Goal: Complete application form

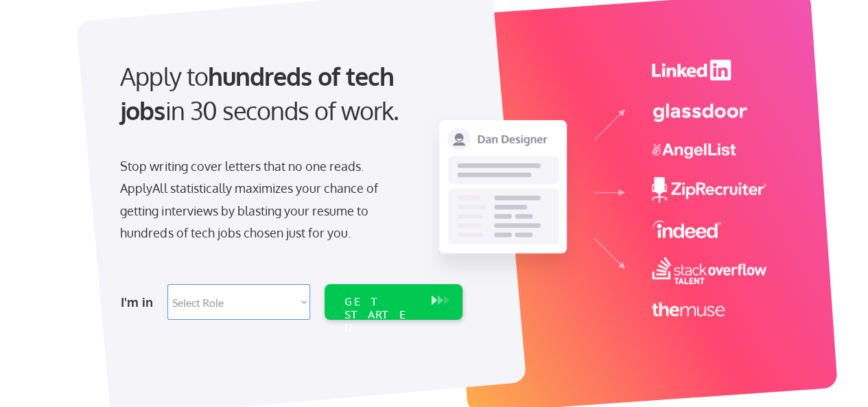
scroll to position [137, 0]
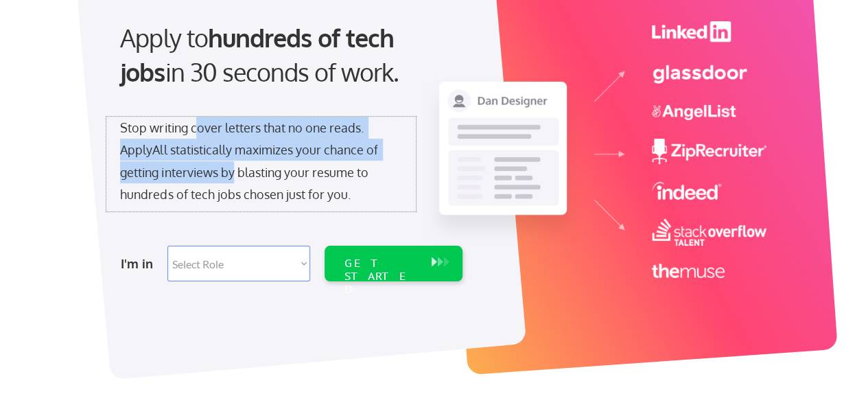
drag, startPoint x: 198, startPoint y: 135, endPoint x: 237, endPoint y: 170, distance: 53.5
click at [237, 170] on div "Stop writing cover letters that no one reads. ApplyAll statistically maximizes …" at bounding box center [261, 161] width 282 height 89
click at [282, 272] on select "Select Role Software Engineering Product Management Customer Success Sales UI/U…" at bounding box center [238, 264] width 143 height 36
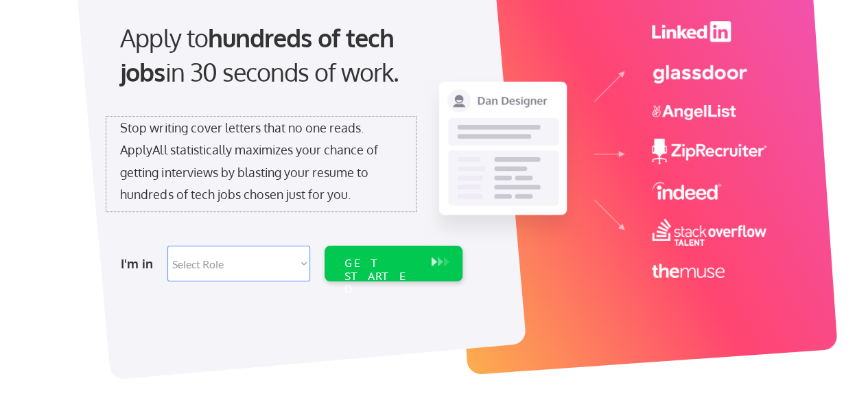
click at [393, 194] on div "Stop writing cover letters that no one reads. ApplyAll statistically maximizes …" at bounding box center [261, 161] width 282 height 89
click at [299, 264] on select "Select Role Software Engineering Product Management Customer Success Sales UI/U…" at bounding box center [238, 264] width 143 height 36
select select ""tech_finance_biz_ops_cos""
click at [167, 246] on select "Select Role Software Engineering Product Management Customer Success Sales UI/U…" at bounding box center [238, 264] width 143 height 36
select select ""tech_finance_biz_ops_cos""
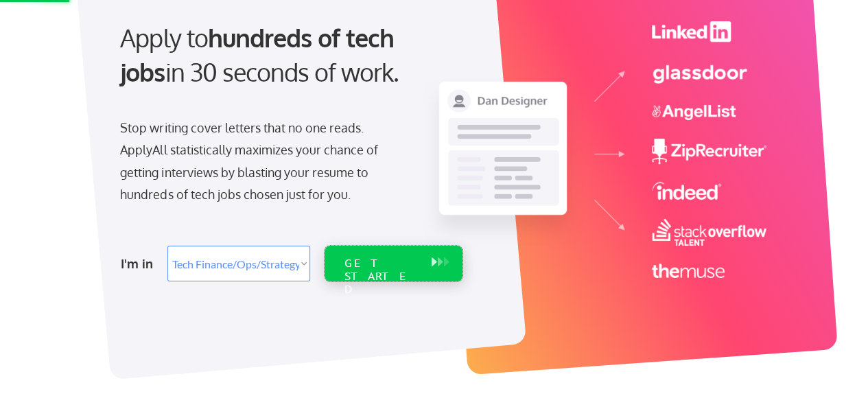
click at [381, 266] on div "GET STARTED" at bounding box center [380, 277] width 73 height 40
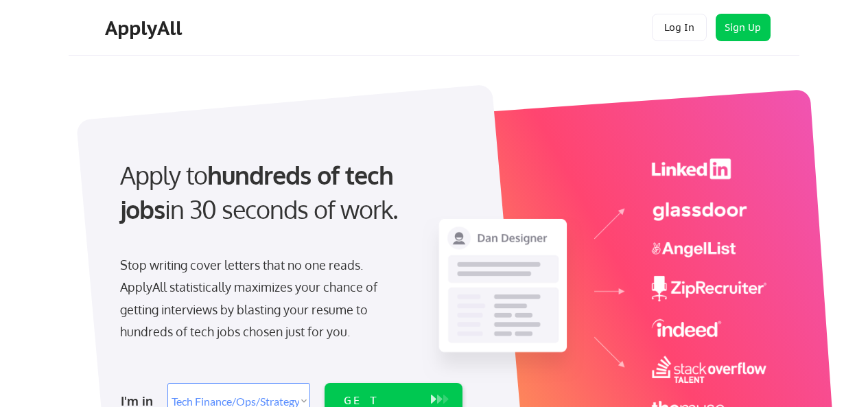
select select ""tech_finance_biz_ops_cos""
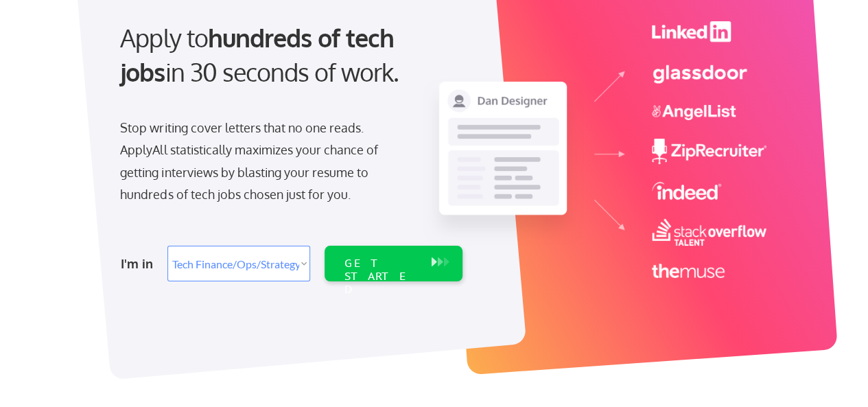
click at [754, 164] on img at bounding box center [594, 149] width 345 height 257
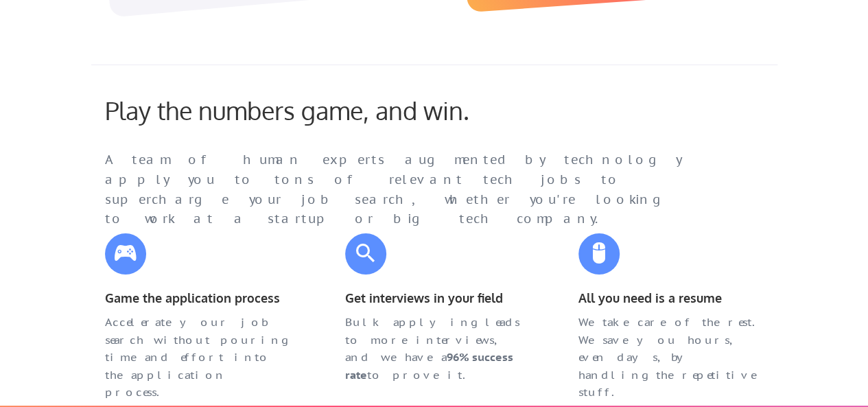
scroll to position [549, 0]
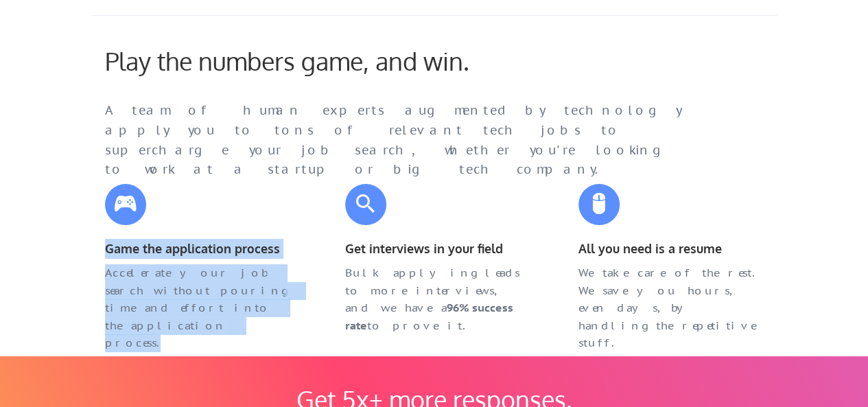
drag, startPoint x: 175, startPoint y: 213, endPoint x: 553, endPoint y: 220, distance: 377.6
click at [553, 220] on div "Play the numbers game, and win. A team of human experts augmented by technology…" at bounding box center [434, 180] width 686 height 331
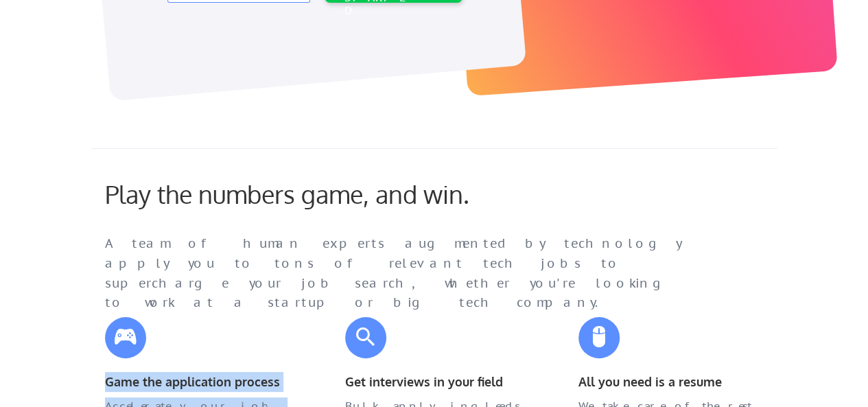
scroll to position [343, 0]
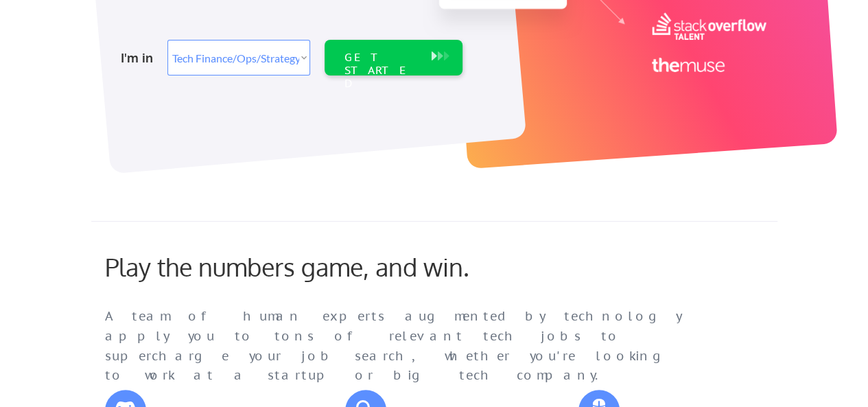
click at [281, 65] on select "Select Role Software Engineering Product Management Customer Success Sales UI/U…" at bounding box center [238, 58] width 143 height 36
click at [167, 40] on select "Select Role Software Engineering Product Management Customer Success Sales UI/U…" at bounding box center [238, 58] width 143 height 36
click at [368, 62] on div "GET STARTED" at bounding box center [380, 71] width 73 height 40
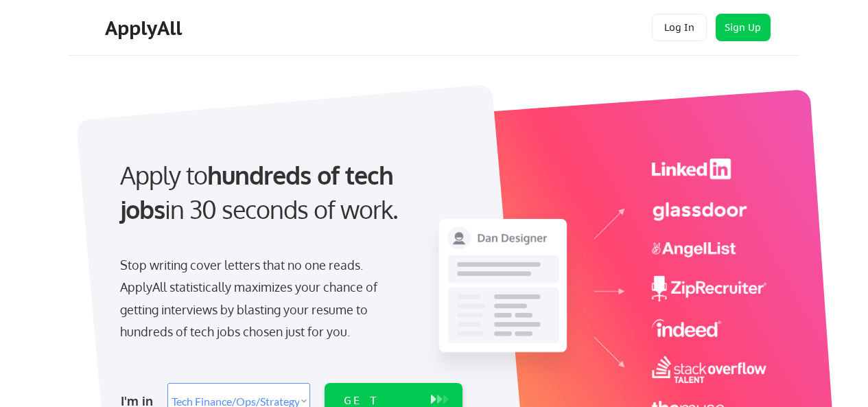
select select ""tech_finance_biz_ops_cos""
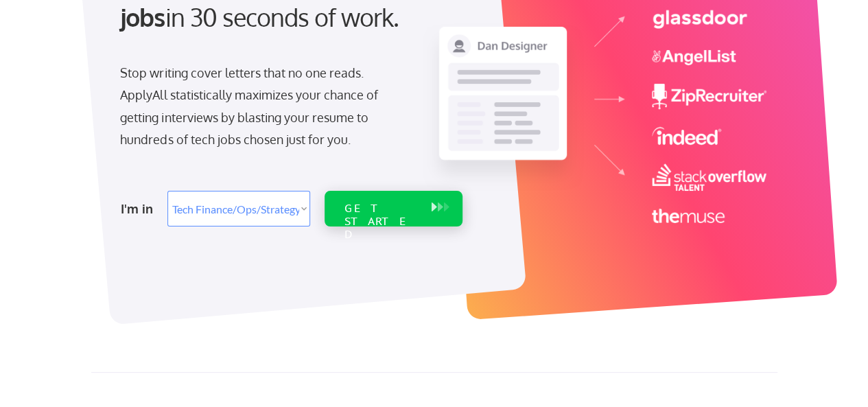
scroll to position [192, 0]
click at [369, 213] on div "GET STARTED" at bounding box center [380, 222] width 73 height 40
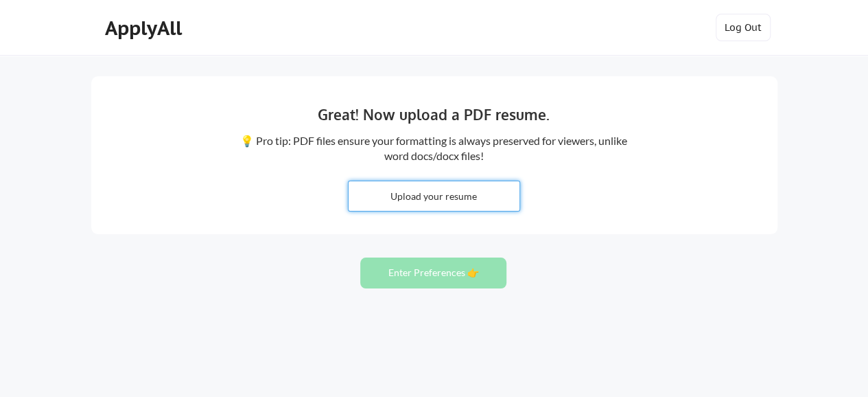
click at [441, 202] on input "file" at bounding box center [434, 196] width 171 height 30
type input "C:\fakepath\CV ASWIN.pdf"
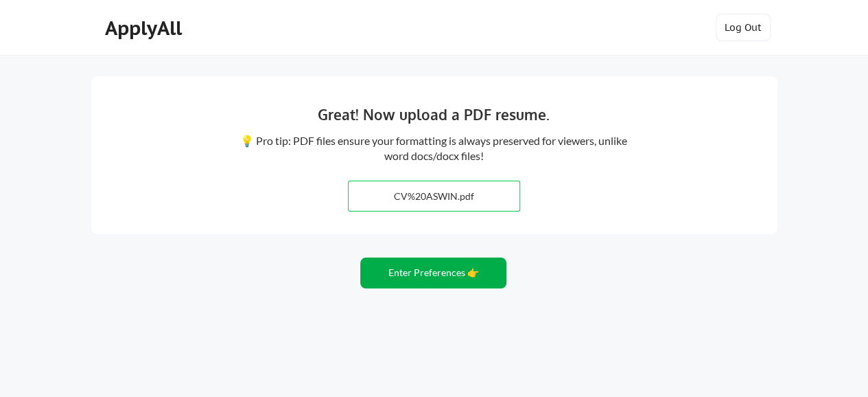
click at [415, 271] on button "Enter Preferences 👉" at bounding box center [433, 272] width 146 height 31
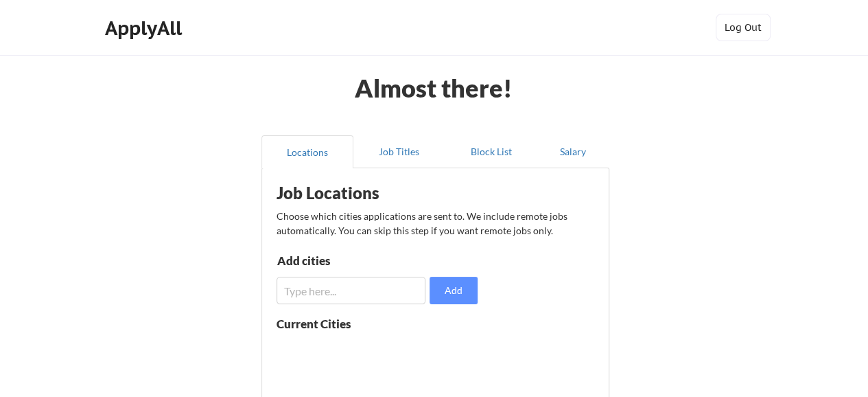
click at [364, 299] on input "input" at bounding box center [352, 290] width 150 height 27
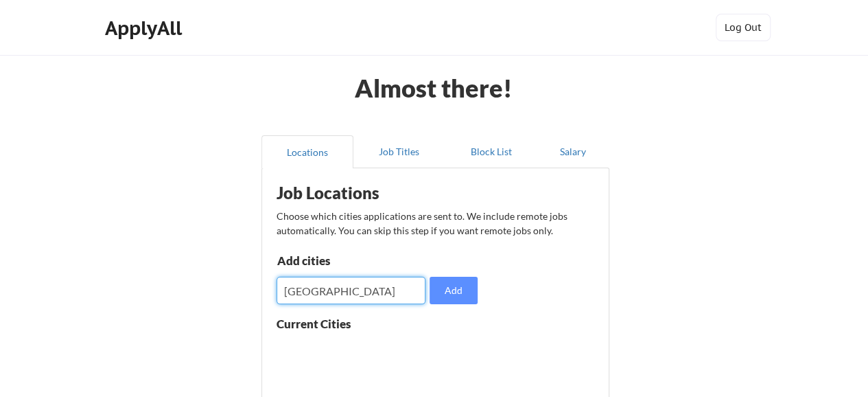
click at [336, 288] on input "input" at bounding box center [352, 290] width 150 height 27
type input "[GEOGRAPHIC_DATA]"
click at [449, 292] on button "Add" at bounding box center [454, 290] width 48 height 27
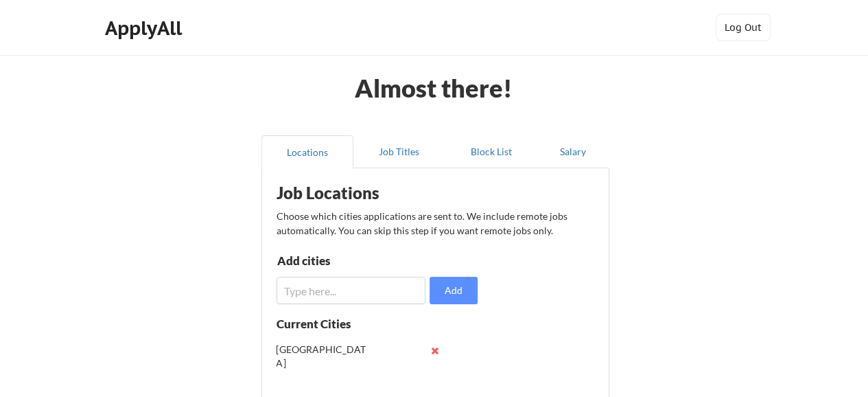
click at [358, 288] on input "input" at bounding box center [352, 290] width 150 height 27
type input "sharjah"
click at [441, 305] on div "Job Locations Choose which cities applications are sent to. We include remote j…" at bounding box center [438, 352] width 339 height 355
click at [445, 297] on button "Add" at bounding box center [454, 290] width 48 height 27
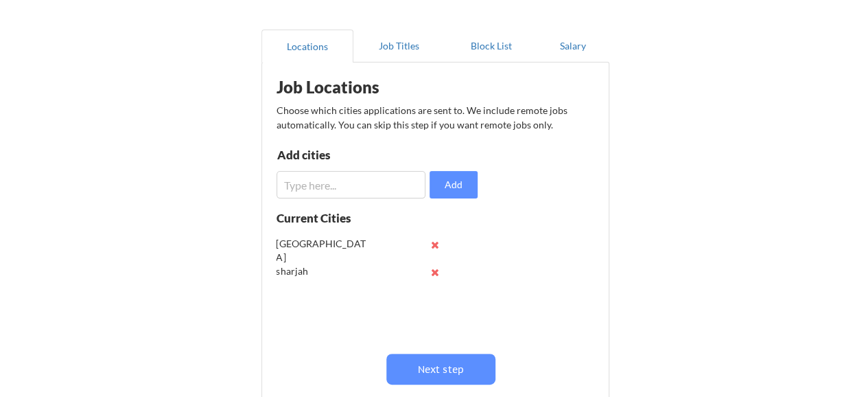
scroll to position [206, 0]
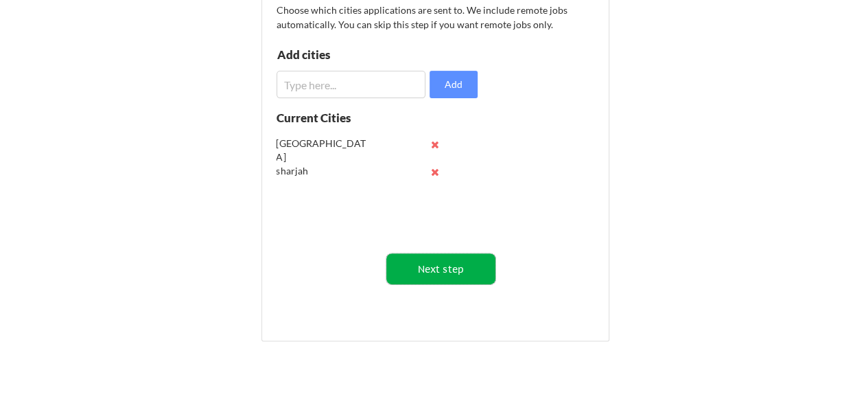
click at [441, 267] on button "Next step" at bounding box center [440, 268] width 109 height 31
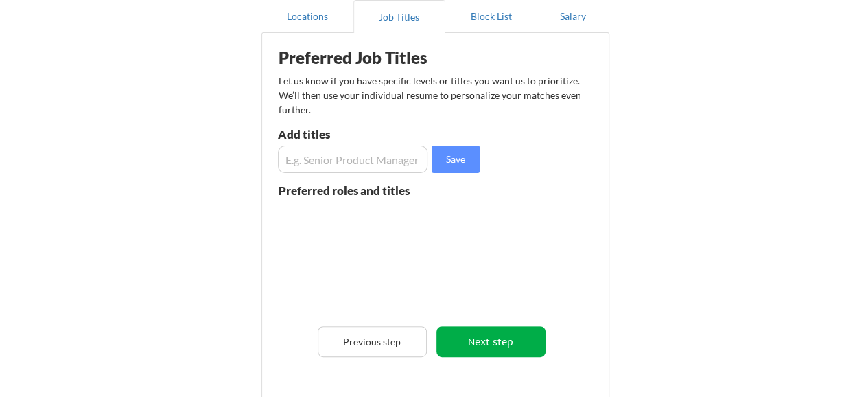
scroll to position [69, 0]
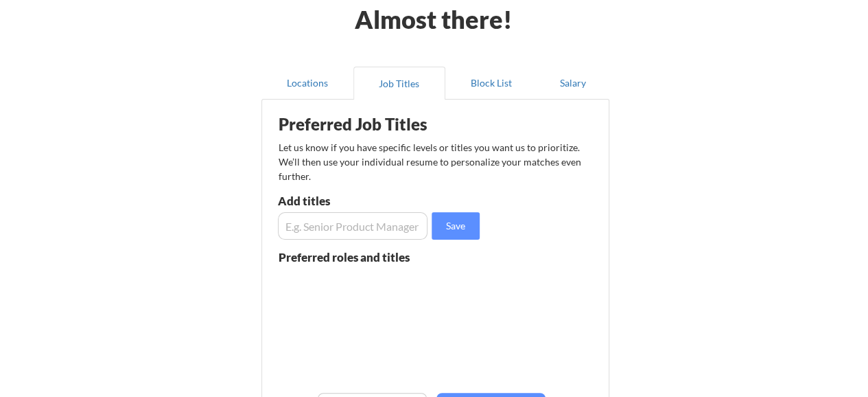
click at [364, 235] on input "input" at bounding box center [353, 225] width 150 height 27
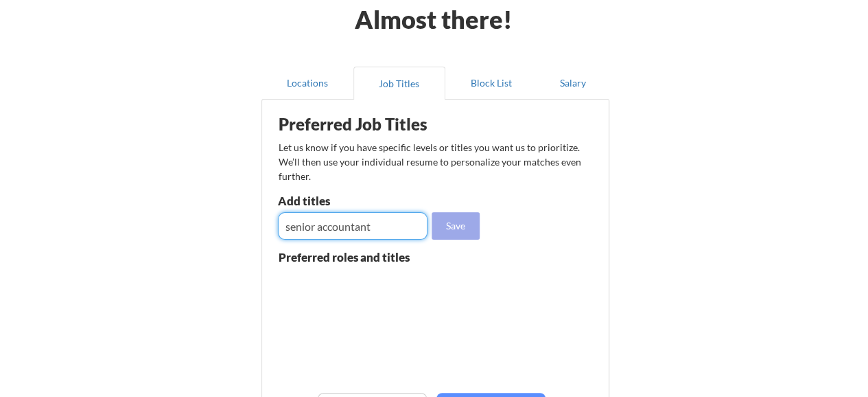
type input "senior accountant"
click at [467, 223] on button "Save" at bounding box center [456, 225] width 48 height 27
click at [361, 215] on input "input" at bounding box center [353, 225] width 150 height 27
type input "a"
type input "ACCOUNTANT"
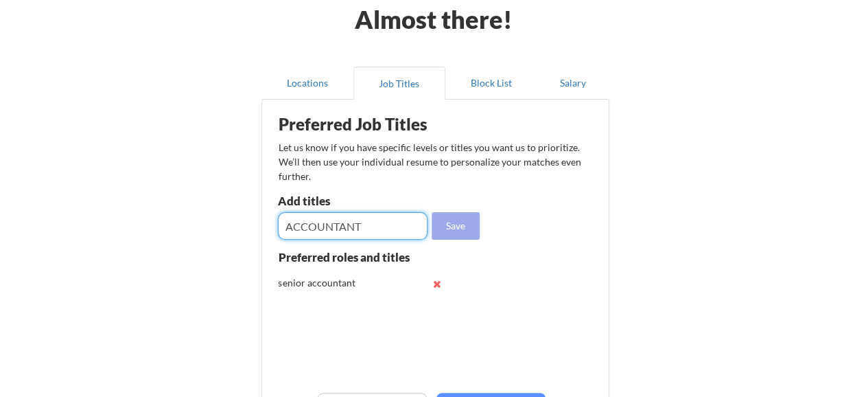
click at [462, 237] on button "Save" at bounding box center [456, 225] width 48 height 27
click at [375, 233] on input "input" at bounding box center [353, 225] width 150 height 27
type input "ACCOUNTS PAYABLE"
click at [453, 231] on button "Save" at bounding box center [456, 225] width 48 height 27
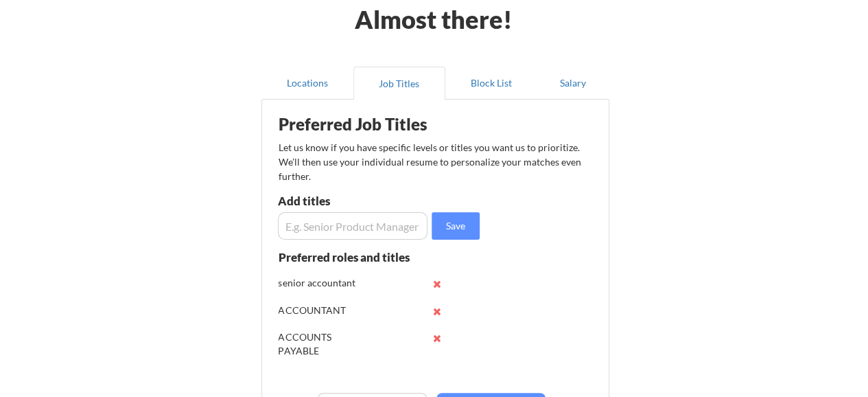
click at [316, 220] on input "input" at bounding box center [353, 225] width 150 height 27
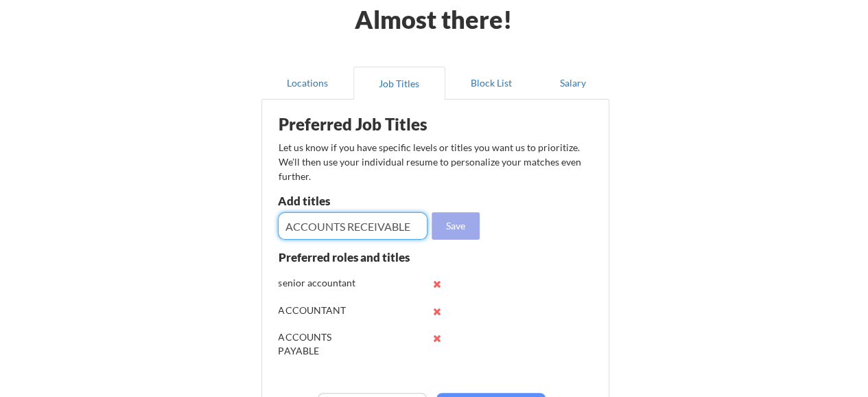
type input "ACCOUNTS RECEIVABLE"
click at [456, 233] on button "Save" at bounding box center [456, 225] width 48 height 27
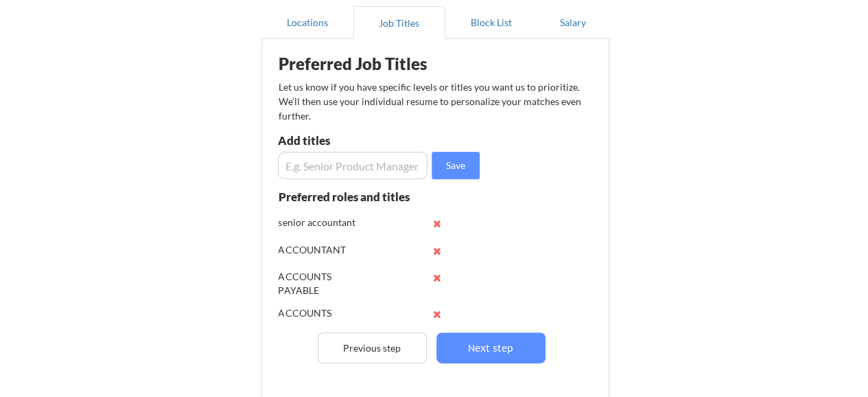
scroll to position [206, 0]
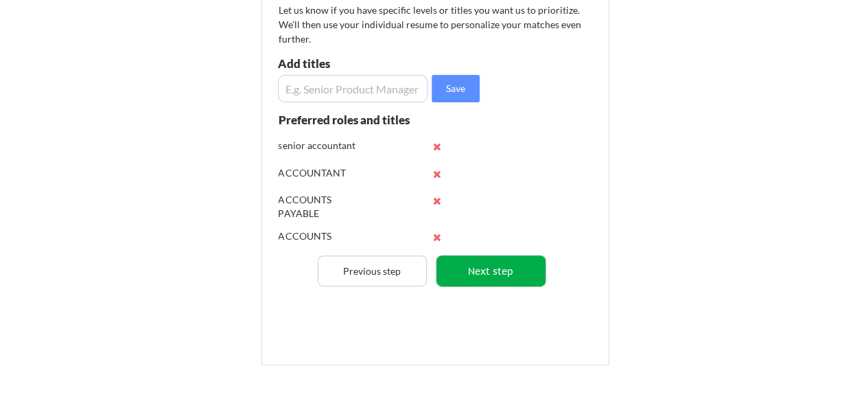
click at [467, 272] on button "Next step" at bounding box center [491, 270] width 109 height 31
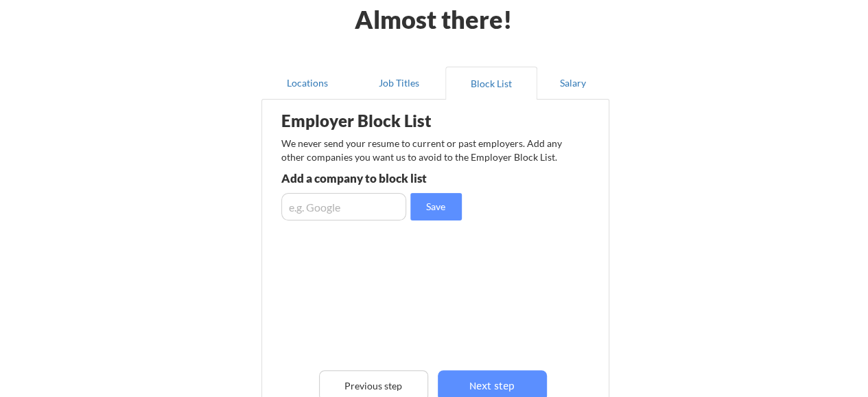
scroll to position [69, 0]
click at [375, 219] on input "input" at bounding box center [343, 206] width 125 height 27
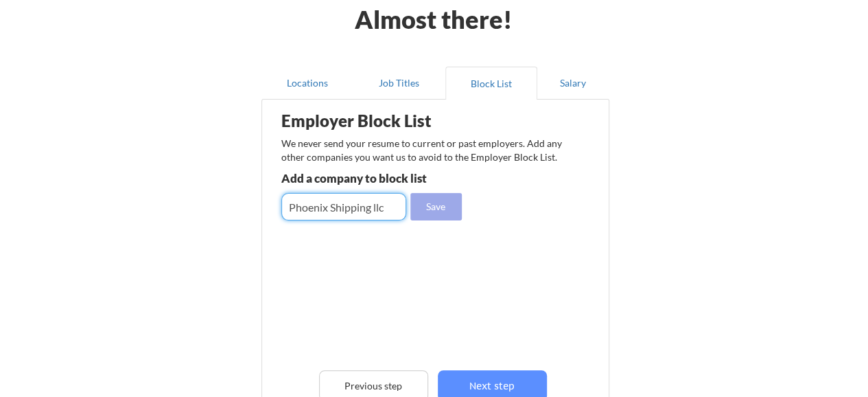
type input "Phoenix Shipping llc"
click at [426, 208] on button "Save" at bounding box center [435, 206] width 51 height 27
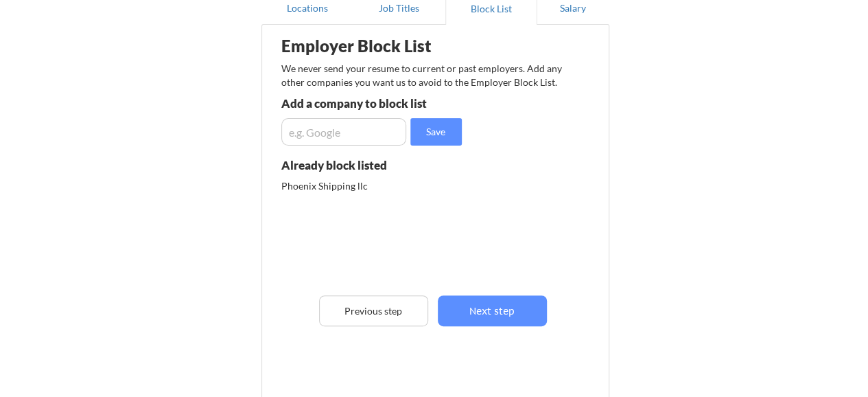
scroll to position [206, 0]
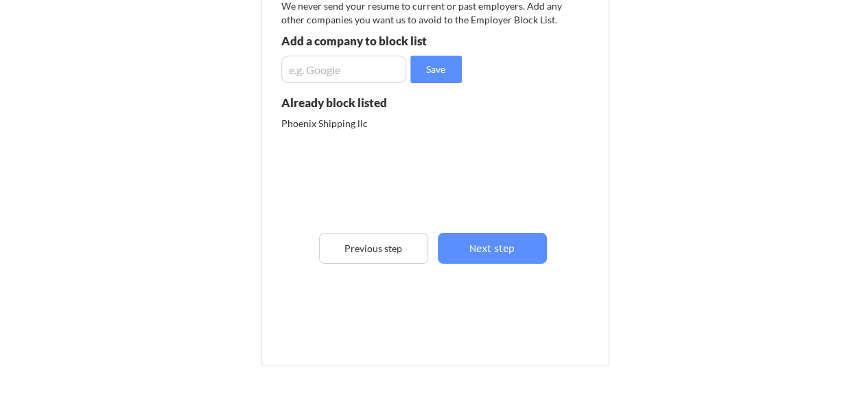
click at [502, 266] on div "Employer Block List We never send your resume to current or past employers. Add…" at bounding box center [436, 143] width 334 height 355
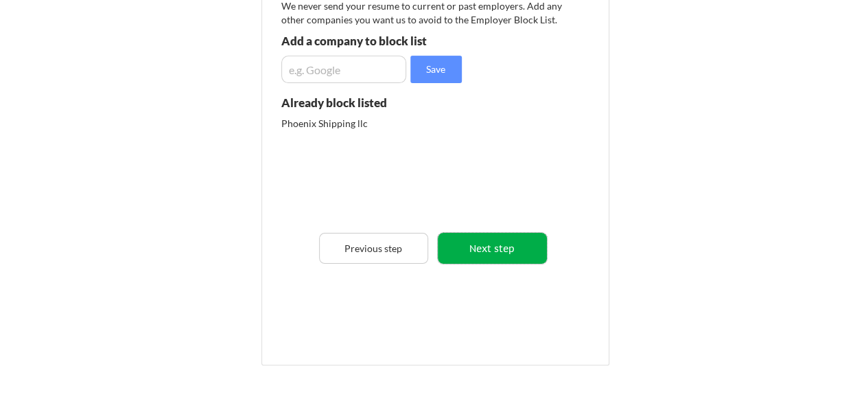
click at [506, 251] on button "Next step" at bounding box center [492, 248] width 109 height 31
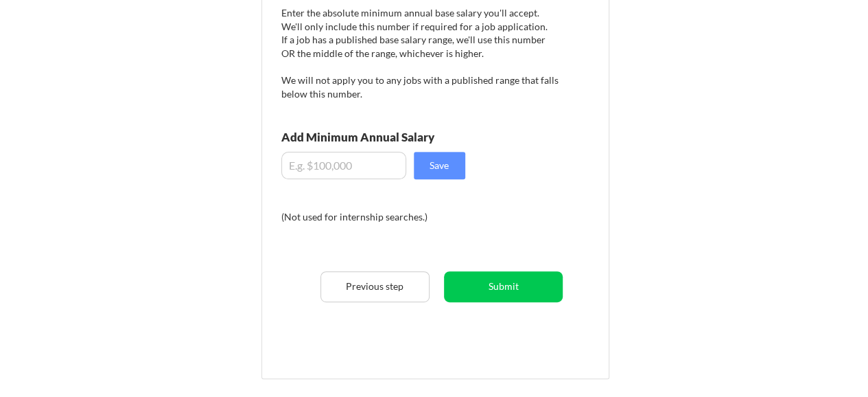
click at [338, 175] on input "input" at bounding box center [343, 165] width 125 height 27
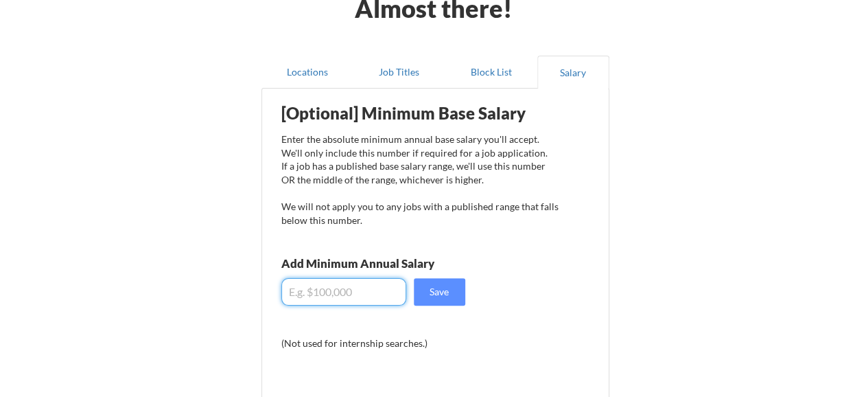
scroll to position [69, 0]
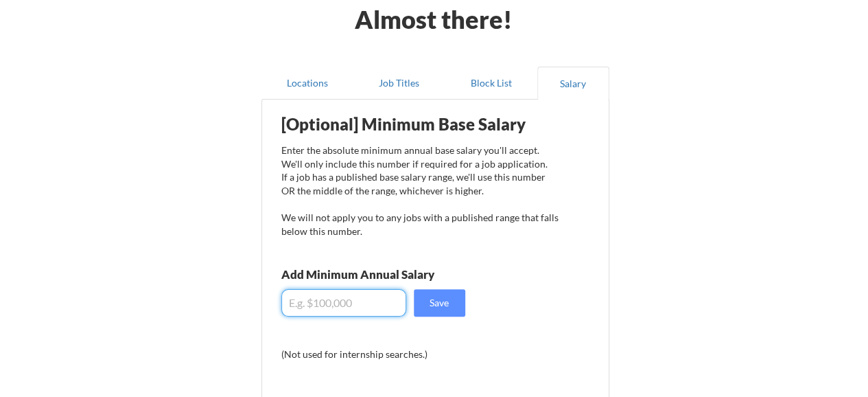
click at [420, 220] on div "Enter the absolute minimum annual base salary you'll accept. We'll only include…" at bounding box center [420, 190] width 278 height 94
click at [349, 312] on input "input" at bounding box center [343, 302] width 125 height 27
click at [372, 303] on input "input" at bounding box center [343, 302] width 125 height 27
click at [362, 336] on div "[Optional] Minimum Base Salary Enter the absolute minimum annual base salary yo…" at bounding box center [438, 302] width 339 height 393
click at [355, 310] on input "input" at bounding box center [343, 302] width 125 height 27
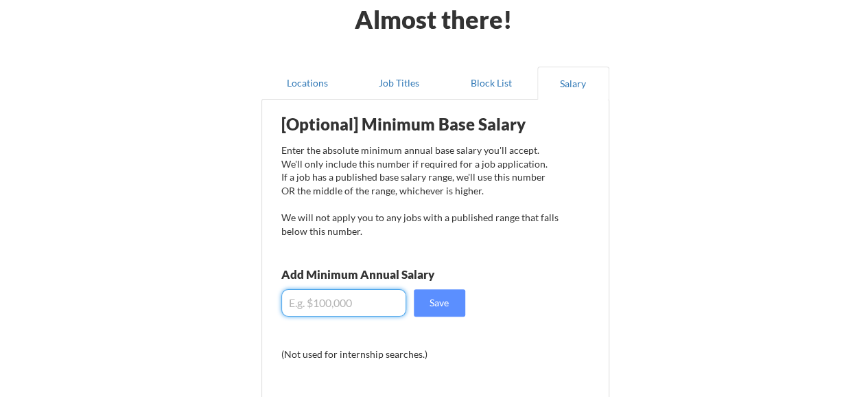
drag, startPoint x: 295, startPoint y: 301, endPoint x: 270, endPoint y: 303, distance: 24.8
click at [270, 303] on div "[Optional] Minimum Base Salary Enter the absolute minimum annual base salary yo…" at bounding box center [438, 302] width 339 height 393
click at [349, 308] on input "input" at bounding box center [343, 302] width 125 height 27
type input "$40,000"
click at [429, 291] on div "[Optional] Minimum Base Salary Enter the absolute minimum annual base salary yo…" at bounding box center [438, 302] width 339 height 393
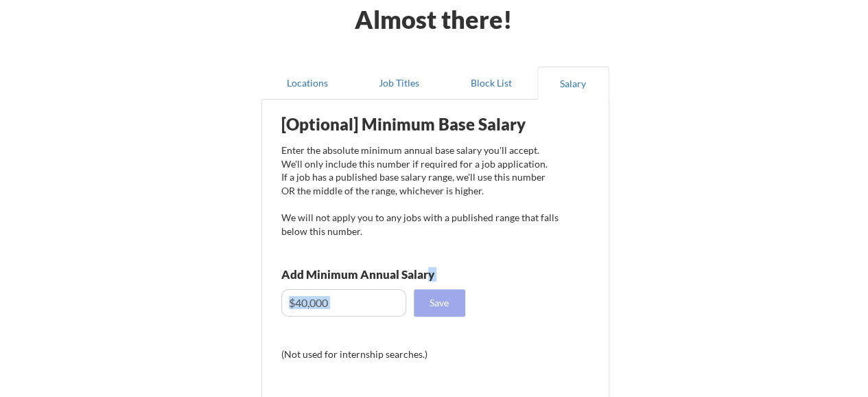
click at [432, 303] on button "Save" at bounding box center [439, 302] width 51 height 27
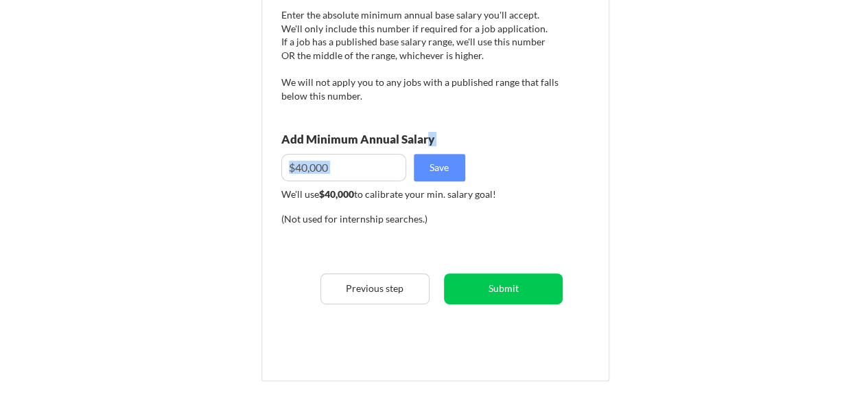
scroll to position [206, 0]
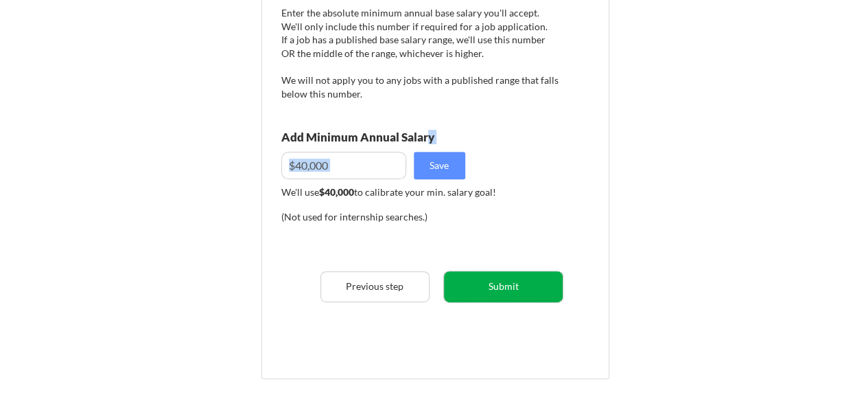
click at [511, 291] on button "Submit" at bounding box center [503, 286] width 119 height 31
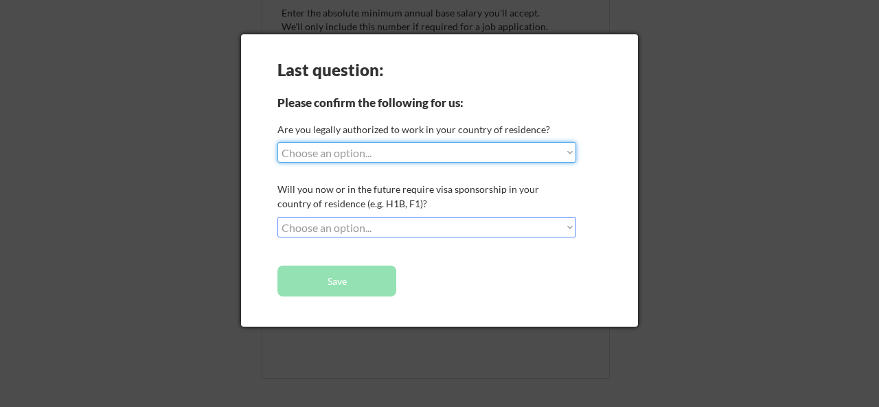
click at [430, 159] on select "Choose an option... Yes, I am a US Citizen Yes, I am a Canadian Citizen Yes, I …" at bounding box center [426, 152] width 299 height 21
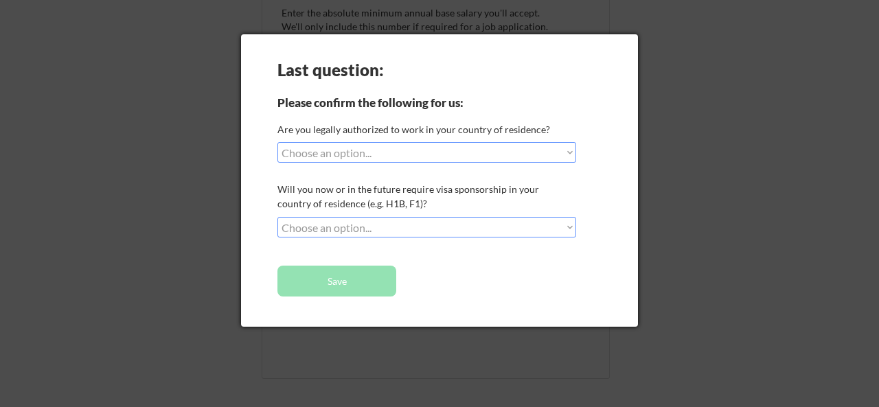
click at [659, 273] on div at bounding box center [439, 203] width 879 height 407
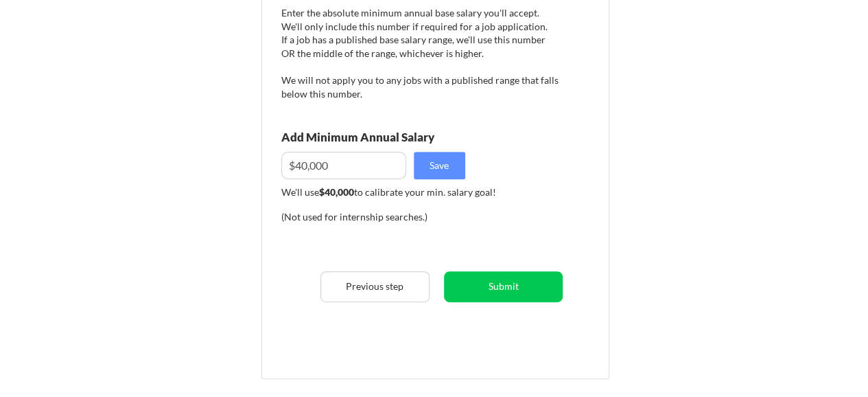
scroll to position [0, 0]
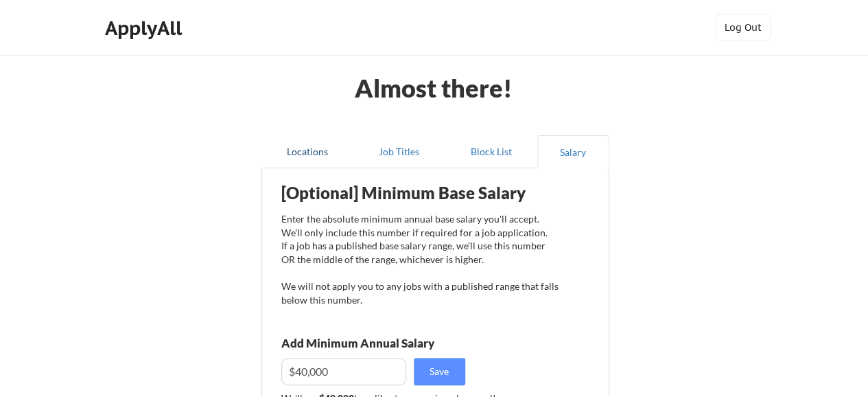
click at [350, 154] on button "Locations" at bounding box center [308, 151] width 92 height 33
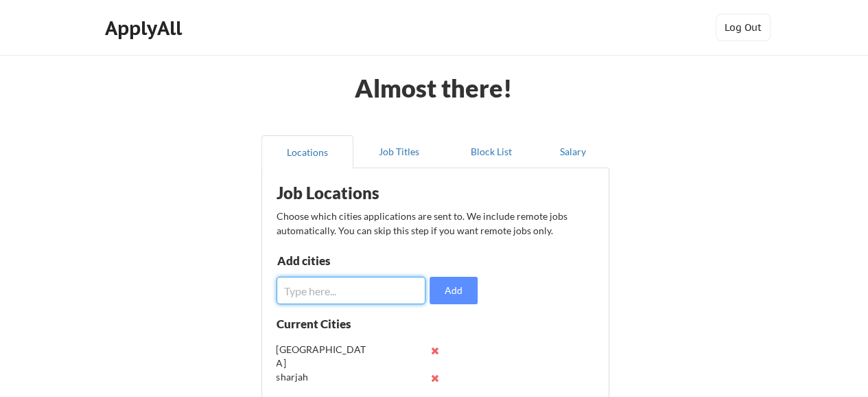
click at [391, 288] on input "input" at bounding box center [352, 290] width 150 height 27
click at [413, 290] on input "input" at bounding box center [352, 290] width 150 height 27
type input "UNITED ARAB EMIRATES"
click at [445, 291] on button "Add" at bounding box center [454, 290] width 48 height 27
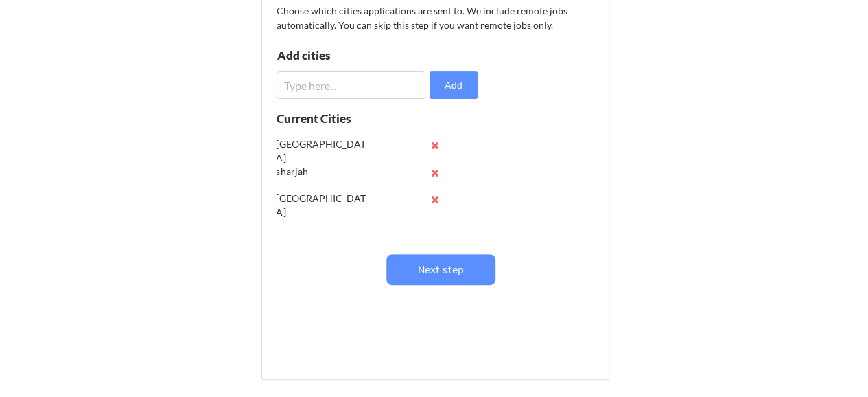
scroll to position [206, 0]
drag, startPoint x: 294, startPoint y: 224, endPoint x: 305, endPoint y: 211, distance: 17.2
click at [299, 220] on div "dubai sharjah UNITED ARAB EMIRATES" at bounding box center [363, 184] width 173 height 109
click at [306, 208] on div "UNITED ARAB EMIRATES" at bounding box center [322, 204] width 90 height 27
click at [449, 207] on div "dubai sharjah UNITED ARAB EMIRATES" at bounding box center [363, 184] width 173 height 108
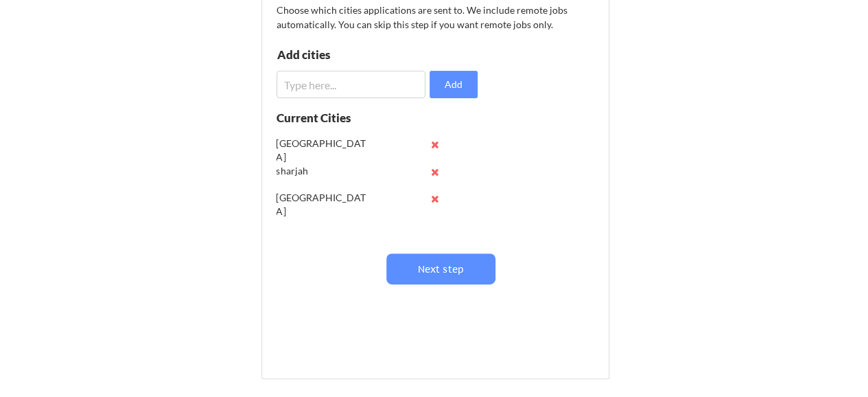
drag, startPoint x: 449, startPoint y: 217, endPoint x: 446, endPoint y: 244, distance: 26.9
click at [446, 245] on div "Current Cities dubai sharjah UNITED ARAB EMIRATES" at bounding box center [378, 180] width 202 height 137
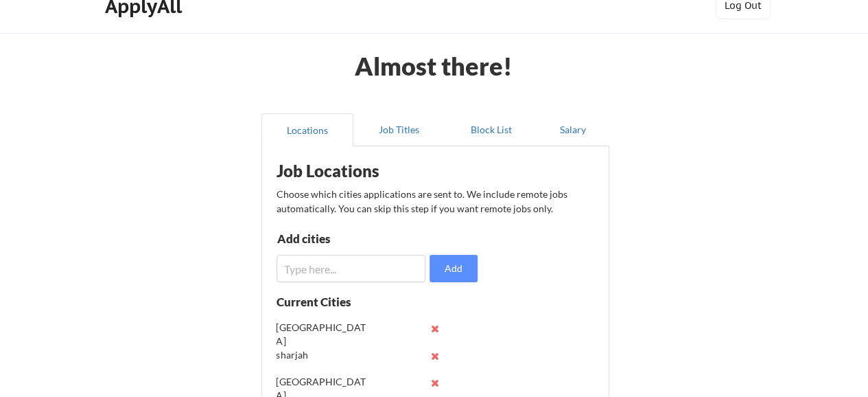
scroll to position [0, 0]
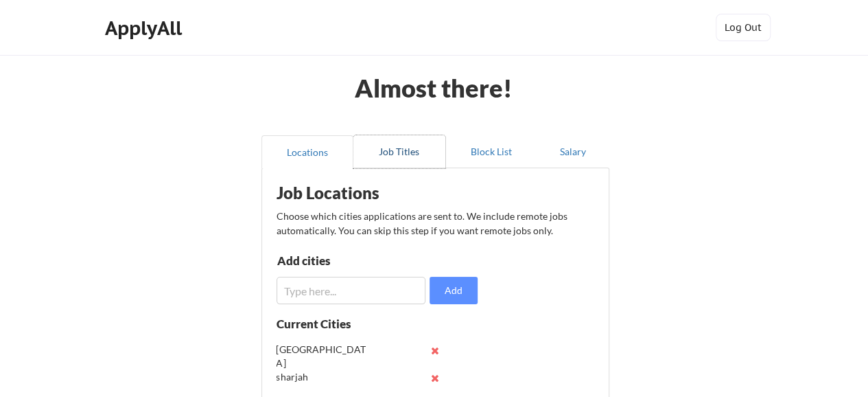
click at [400, 156] on button "Job Titles" at bounding box center [399, 151] width 92 height 33
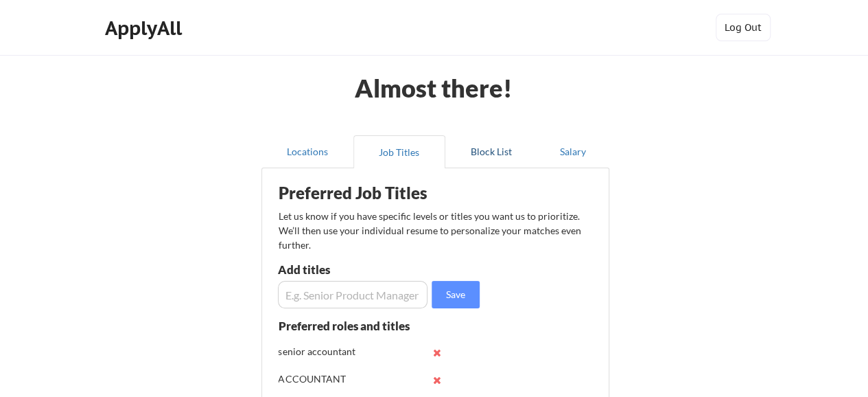
click at [485, 149] on button "Block List" at bounding box center [491, 151] width 92 height 33
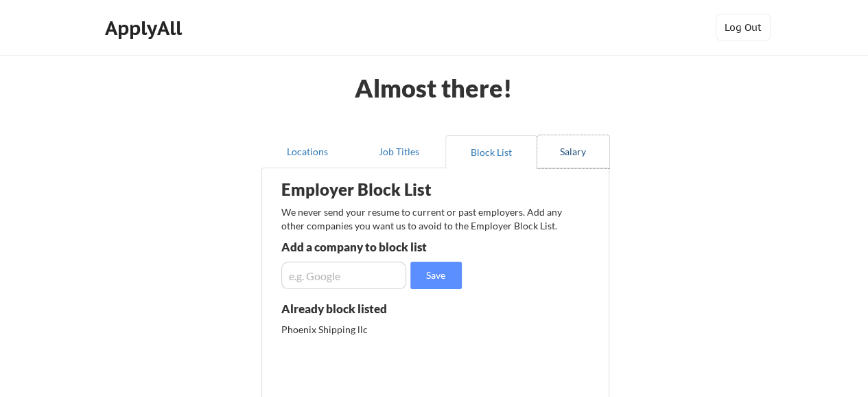
click at [586, 150] on button "Salary" at bounding box center [573, 151] width 72 height 33
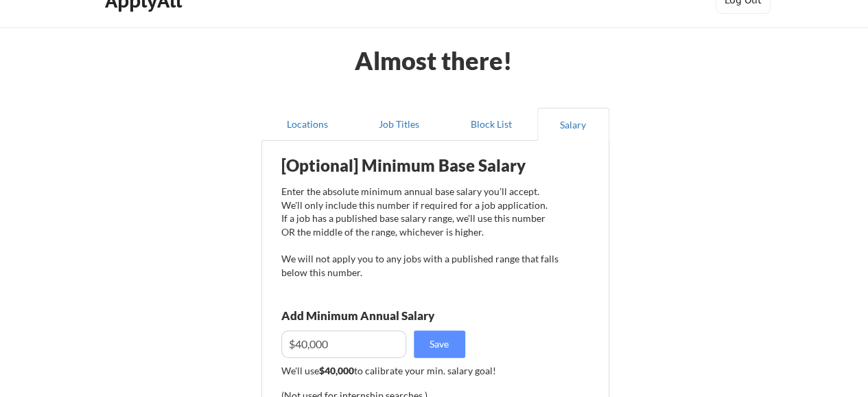
scroll to position [69, 0]
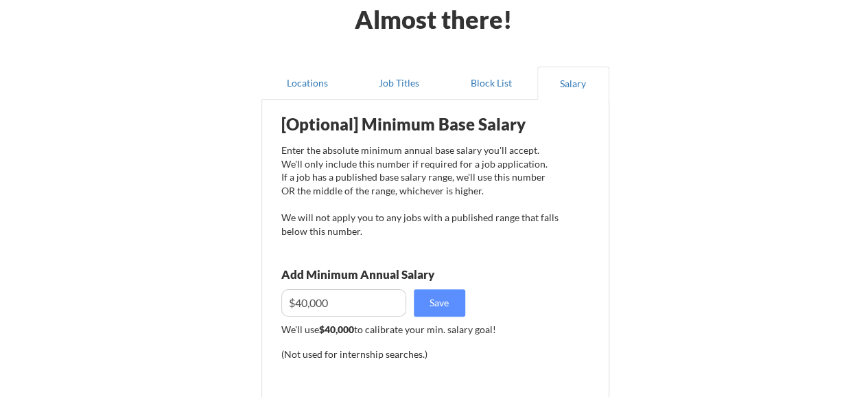
click at [320, 279] on div "Add Minimum Annual Salary" at bounding box center [388, 274] width 215 height 12
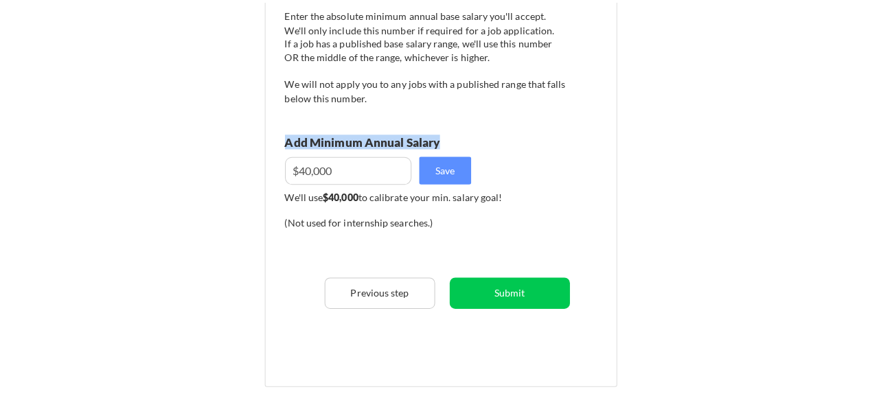
scroll to position [206, 0]
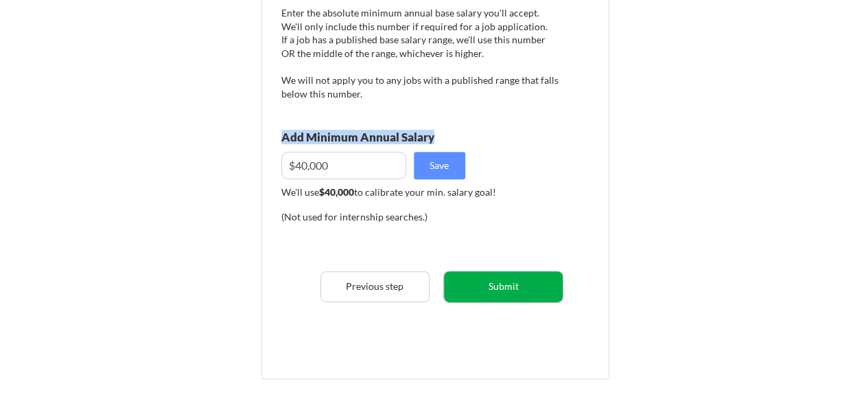
click at [498, 283] on button "Submit" at bounding box center [503, 286] width 119 height 31
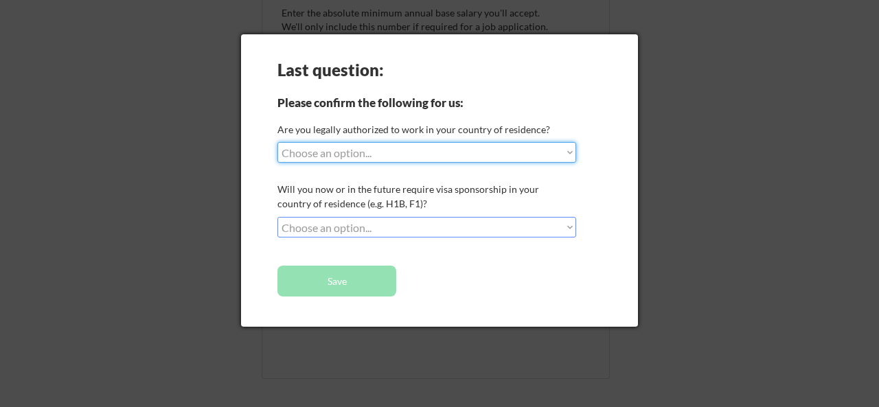
click at [416, 165] on div "Last question: Please confirm the following for us: Are you legally authorized …" at bounding box center [439, 180] width 397 height 292
click at [421, 152] on select "Choose an option... Yes, I am a US Citizen Yes, I am a Canadian Citizen Yes, I …" at bounding box center [426, 152] width 299 height 21
select select ""yes__i_am_an_other_permanent_resident""
click at [277, 142] on select "Choose an option... Yes, I am a US Citizen Yes, I am a Canadian Citizen Yes, I …" at bounding box center [426, 152] width 299 height 21
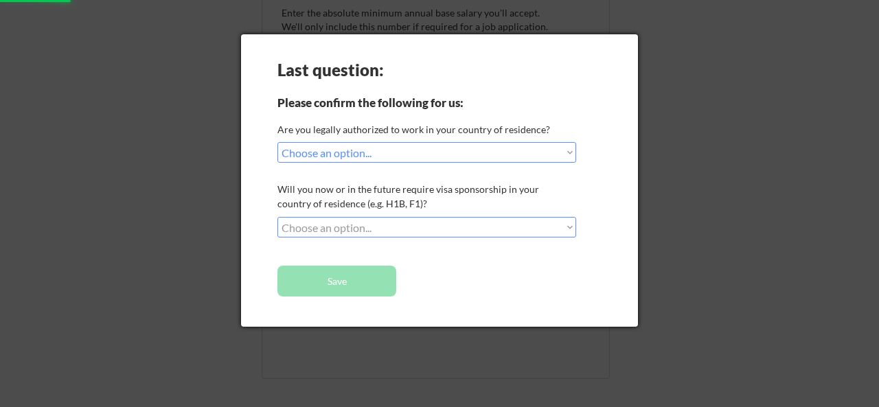
click at [450, 211] on div "Last question: Please confirm the following for us: Are you legally authorized …" at bounding box center [439, 180] width 397 height 292
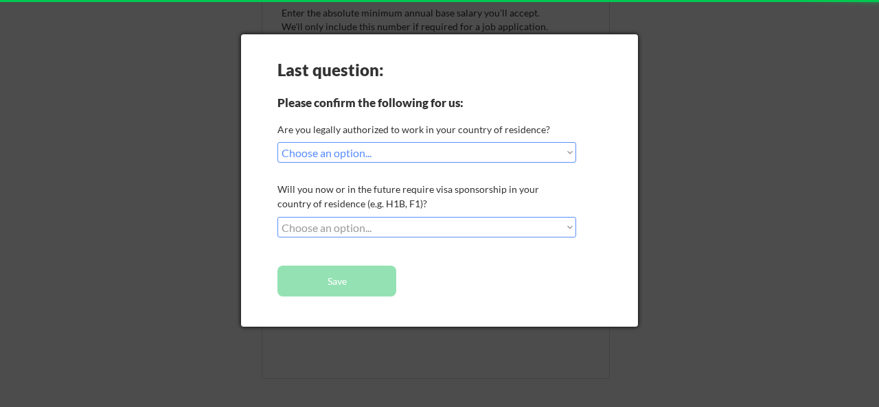
click at [448, 230] on select "Choose an option... No, I will not need sponsorship Yes, I will need sponsorship" at bounding box center [426, 227] width 299 height 21
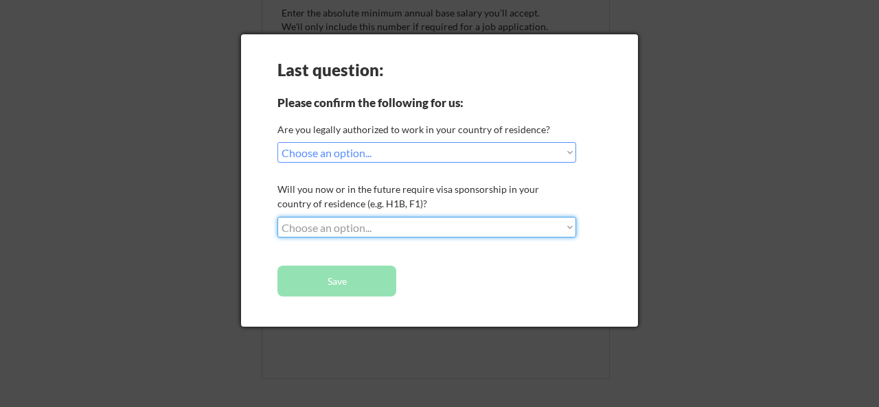
select select ""yes__i_will_need_sponsorship""
click at [277, 217] on select "Choose an option... No, I will not need sponsorship Yes, I will need sponsorship" at bounding box center [426, 227] width 299 height 21
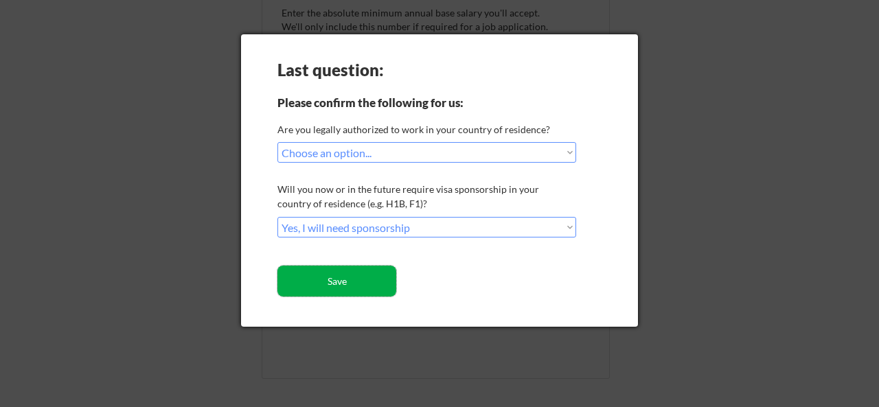
click at [380, 286] on button "Save" at bounding box center [336, 281] width 119 height 31
